Goal: Task Accomplishment & Management: Manage account settings

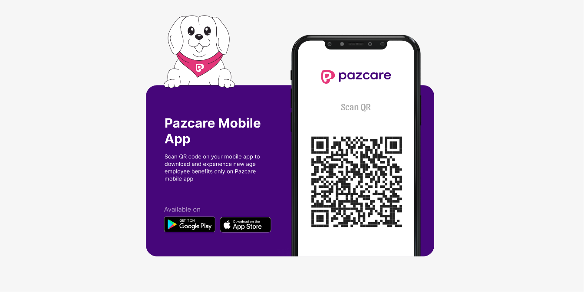
click at [209, 166] on img at bounding box center [292, 146] width 292 height 262
click at [214, 134] on img at bounding box center [292, 146] width 292 height 262
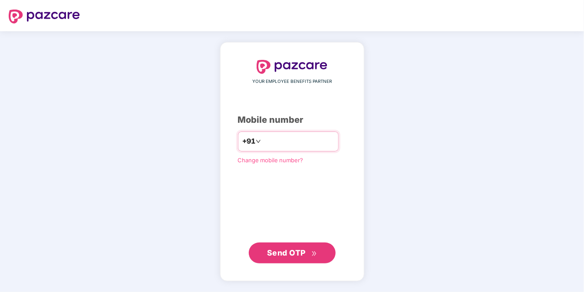
click at [298, 143] on input "number" at bounding box center [297, 141] width 71 height 14
click at [262, 140] on input "**********" at bounding box center [297, 141] width 71 height 14
type input "**********"
click at [286, 253] on span "Send OTP" at bounding box center [286, 252] width 39 height 9
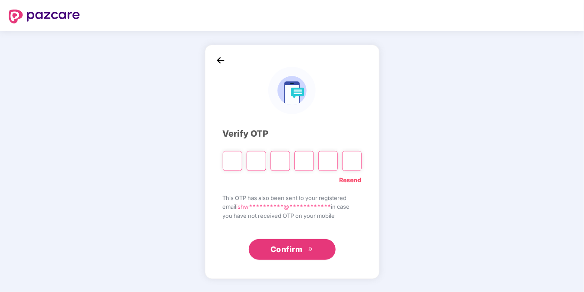
type input "*"
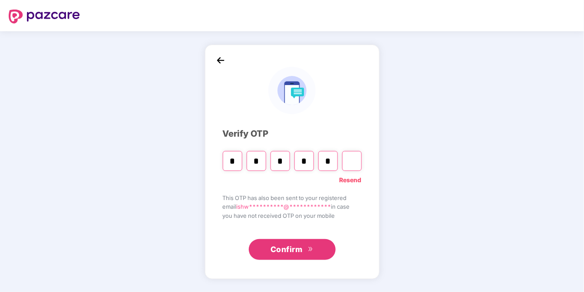
type input "*"
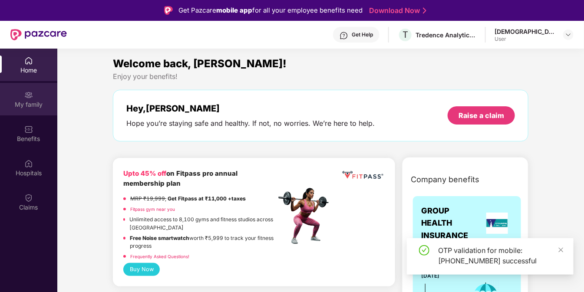
click at [30, 108] on div "My family" at bounding box center [28, 99] width 57 height 33
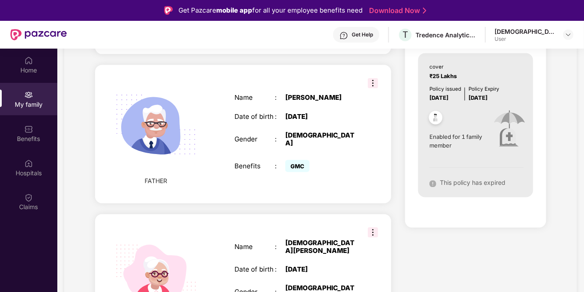
scroll to position [49, 0]
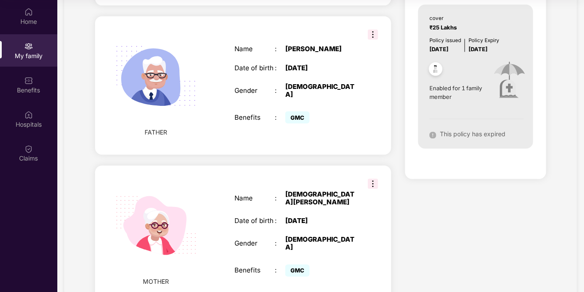
click at [413, 129] on div "Term Life Cover cover ₹25 Lakhs Policy issued [DATE] Policy Expiry [DATE] Enabl…" at bounding box center [475, 74] width 141 height 209
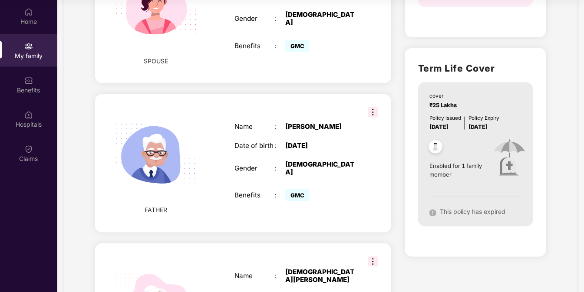
scroll to position [434, 0]
